Goal: Information Seeking & Learning: Check status

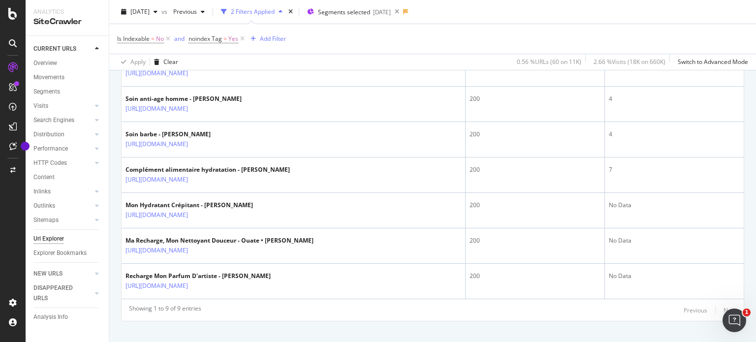
scroll to position [350, 0]
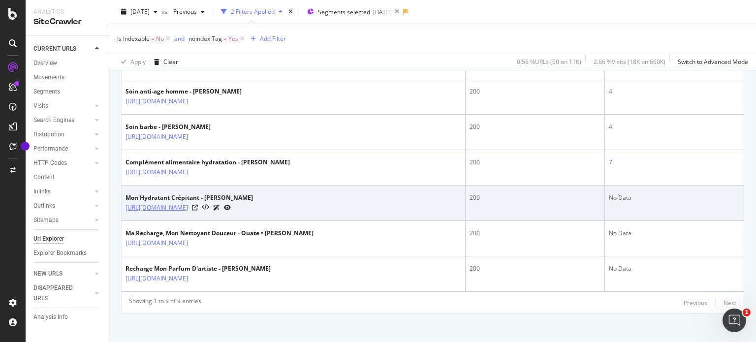
click at [188, 213] on link "[URL][DOMAIN_NAME]" at bounding box center [157, 208] width 63 height 10
